Goal: Task Accomplishment & Management: Manage account settings

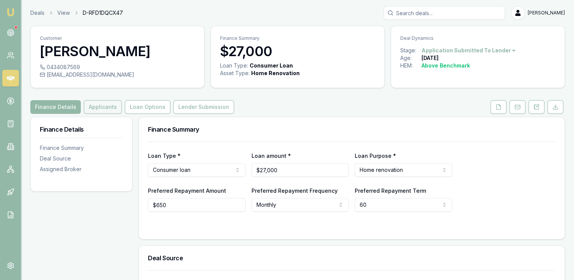
click at [107, 107] on button "Applicants" at bounding box center [103, 107] width 38 height 14
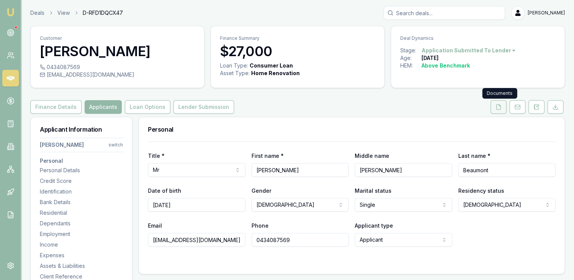
click at [500, 106] on icon at bounding box center [498, 106] width 4 height 5
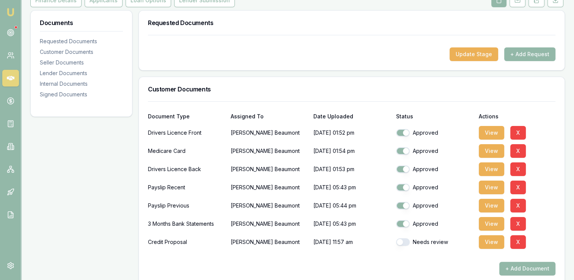
scroll to position [114, 0]
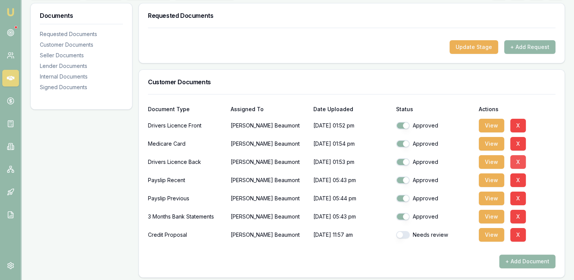
click at [514, 158] on button "X" at bounding box center [518, 162] width 16 height 14
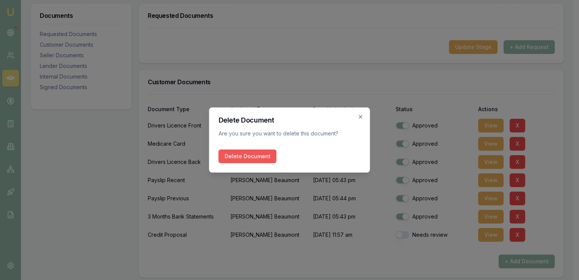
click at [259, 154] on button "Delete Document" at bounding box center [248, 156] width 58 height 14
checkbox input "false"
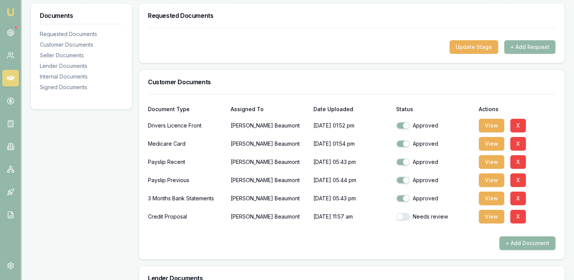
click at [517, 243] on button "+ Add Document" at bounding box center [527, 243] width 56 height 14
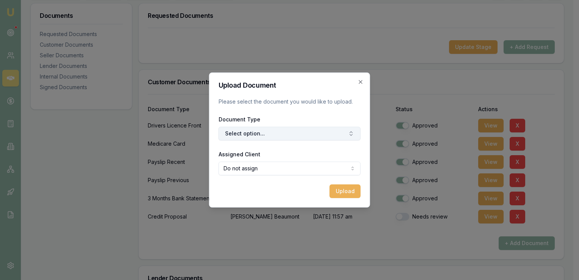
click at [255, 133] on button "Select option..." at bounding box center [290, 134] width 142 height 14
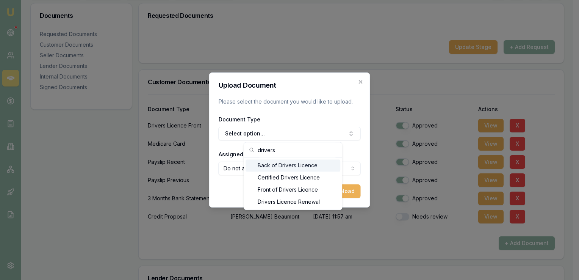
type input "drivers"
click at [295, 165] on div "Back of Drivers Licence" at bounding box center [293, 165] width 95 height 12
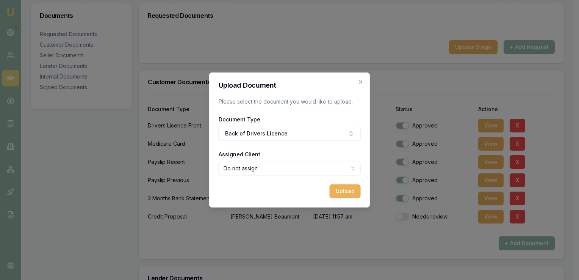
click at [256, 166] on body "Emu Broker Deals View D-RFD1DQCX47 [PERSON_NAME] Toggle Menu Customer [PERSON_N…" at bounding box center [287, 26] width 574 height 280
select select "U-YQXTRX3SRJ"
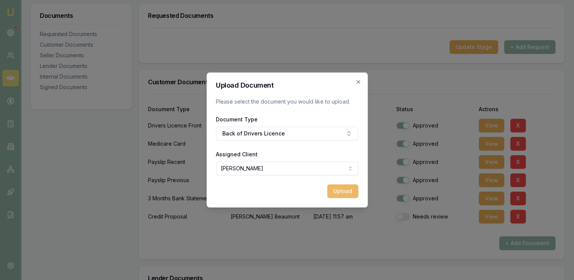
click at [337, 189] on button "Upload" at bounding box center [342, 191] width 31 height 14
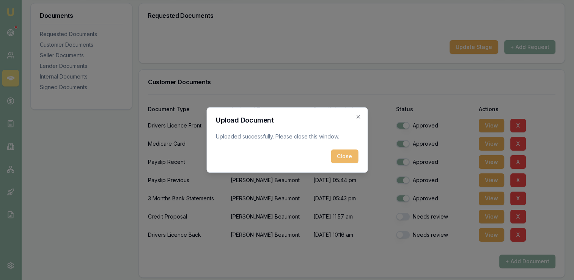
click at [346, 157] on button "Close" at bounding box center [344, 156] width 27 height 14
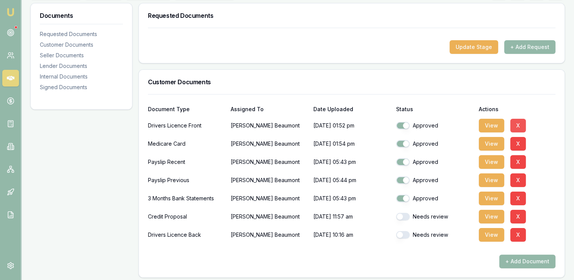
click at [521, 123] on button "X" at bounding box center [518, 126] width 16 height 14
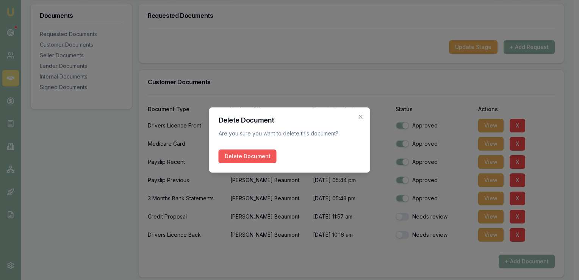
click at [267, 153] on button "Delete Document" at bounding box center [248, 156] width 58 height 14
checkbox input "false"
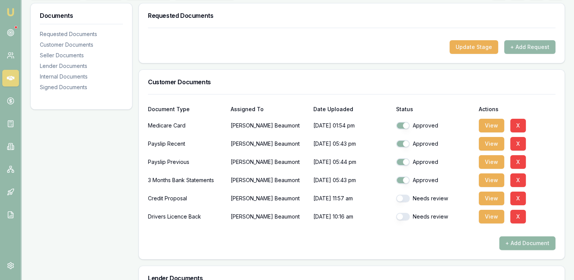
click at [525, 239] on button "+ Add Document" at bounding box center [527, 243] width 56 height 14
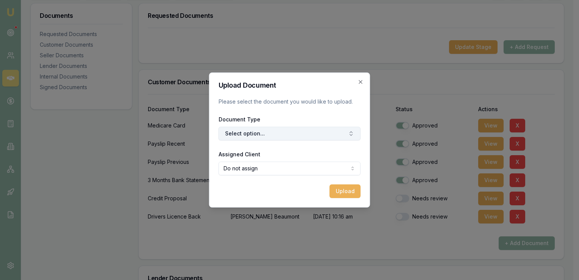
click at [281, 129] on button "Select option..." at bounding box center [290, 134] width 142 height 14
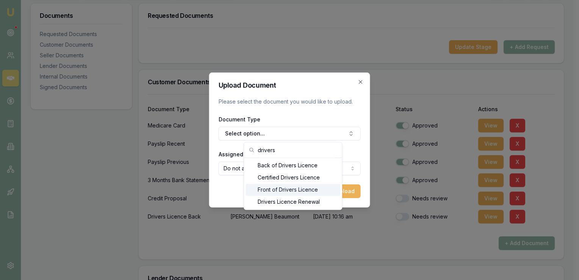
type input "drivers"
click at [298, 187] on div "Front of Drivers Licence" at bounding box center [293, 189] width 95 height 12
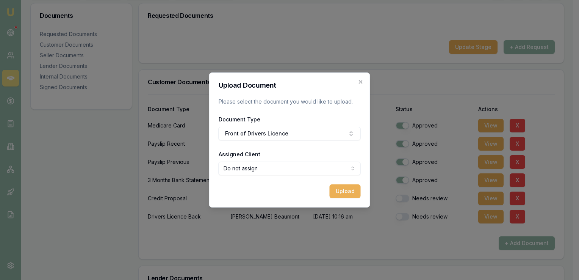
click at [268, 166] on body "Emu Broker Deals View D-RFD1DQCX47 [PERSON_NAME] Toggle Menu Customer [PERSON_N…" at bounding box center [287, 26] width 574 height 280
select select "U-YQXTRX3SRJ"
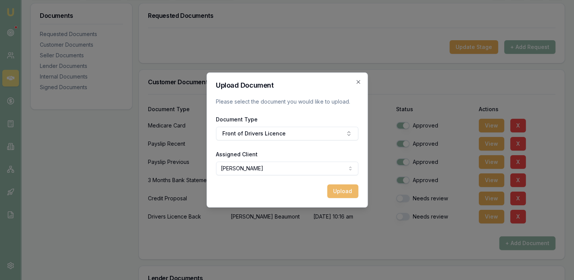
click at [341, 191] on button "Upload" at bounding box center [342, 191] width 31 height 14
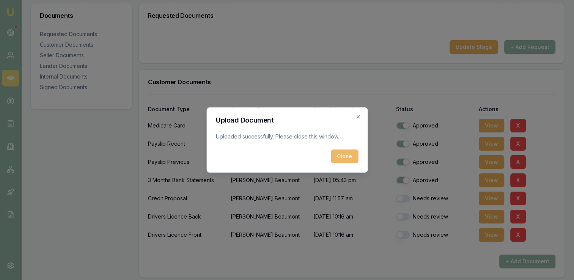
click at [341, 154] on button "Close" at bounding box center [344, 156] width 27 height 14
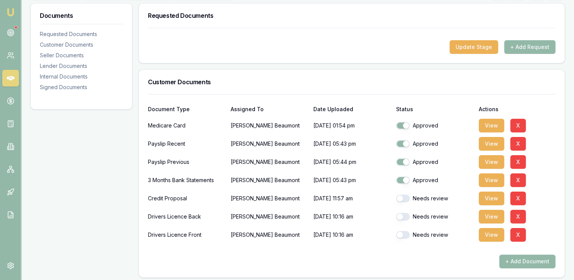
click at [408, 215] on button "button" at bounding box center [403, 217] width 14 height 8
checkbox input "true"
click at [405, 232] on button "button" at bounding box center [403, 235] width 14 height 8
checkbox input "true"
click at [486, 196] on button "View" at bounding box center [490, 198] width 25 height 14
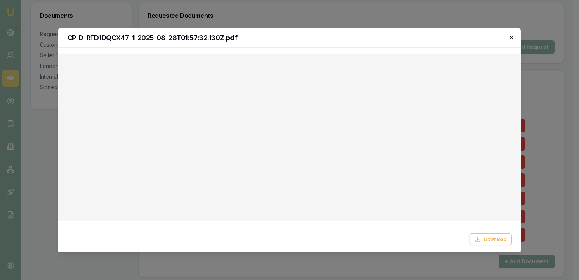
click at [510, 37] on icon "button" at bounding box center [512, 37] width 6 height 6
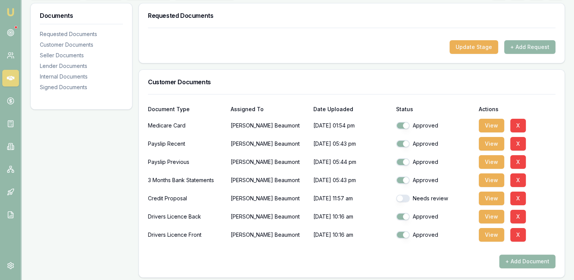
click at [407, 199] on button "button" at bounding box center [403, 198] width 14 height 8
checkbox input "true"
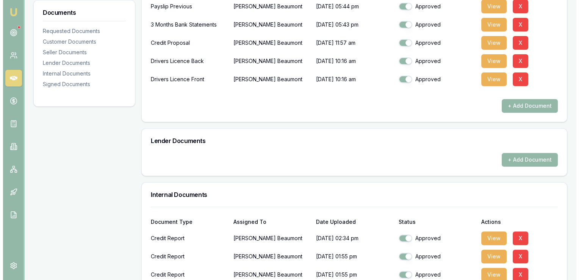
scroll to position [227, 0]
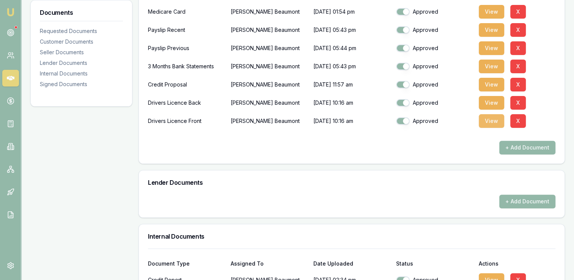
click at [485, 118] on button "View" at bounding box center [490, 121] width 25 height 14
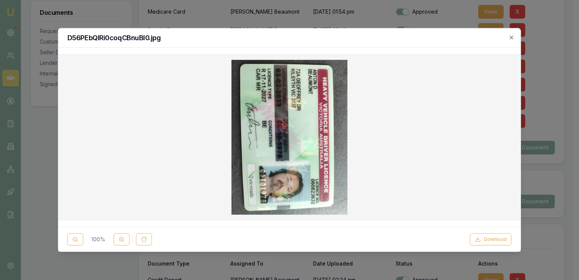
click at [288, 123] on img at bounding box center [290, 137] width 116 height 155
click at [510, 38] on icon "button" at bounding box center [512, 37] width 6 height 6
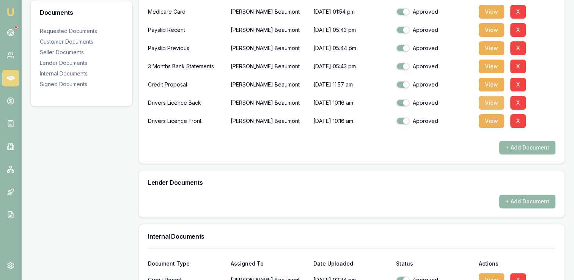
click at [483, 99] on button "View" at bounding box center [490, 103] width 25 height 14
